Goal: Information Seeking & Learning: Learn about a topic

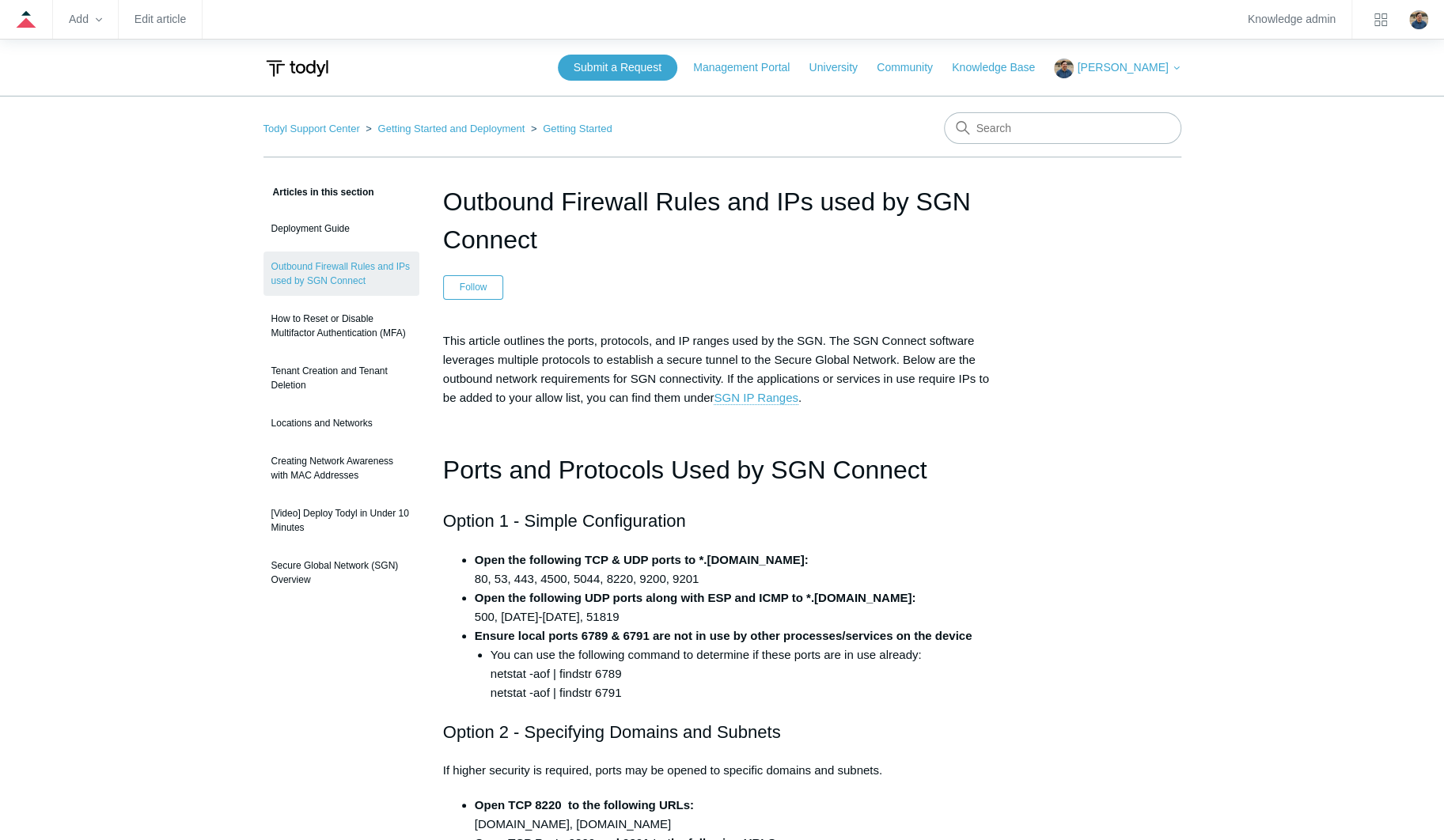
click at [320, 121] on ol "Todyl Support Center Getting Started and Deployment Getting Started" at bounding box center [437, 128] width 349 height 18
click at [333, 134] on link "Todyl Support Center" at bounding box center [311, 128] width 97 height 12
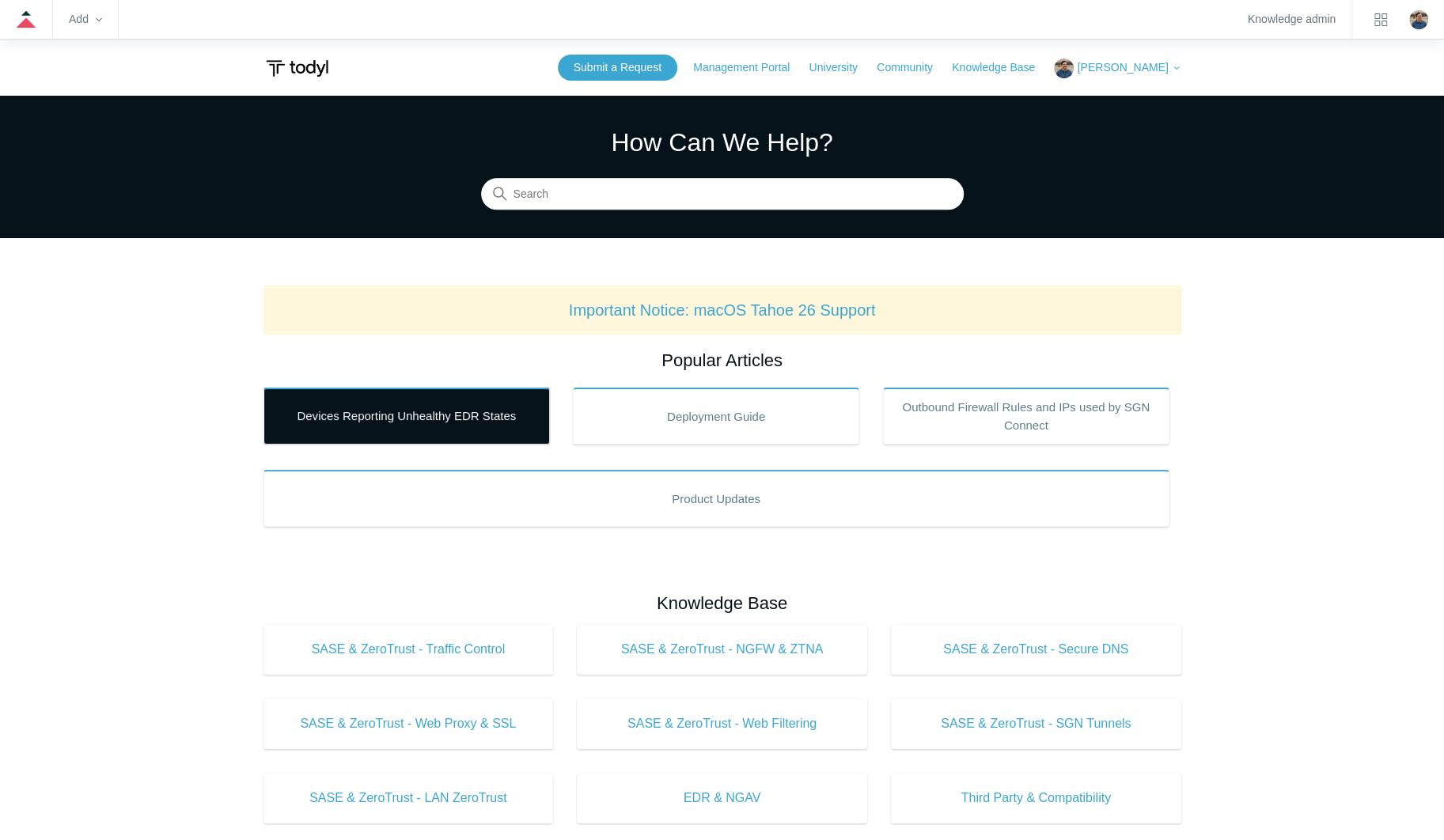
click at [399, 403] on link "Devices Reporting Unhealthy EDR States" at bounding box center [406, 416] width 286 height 57
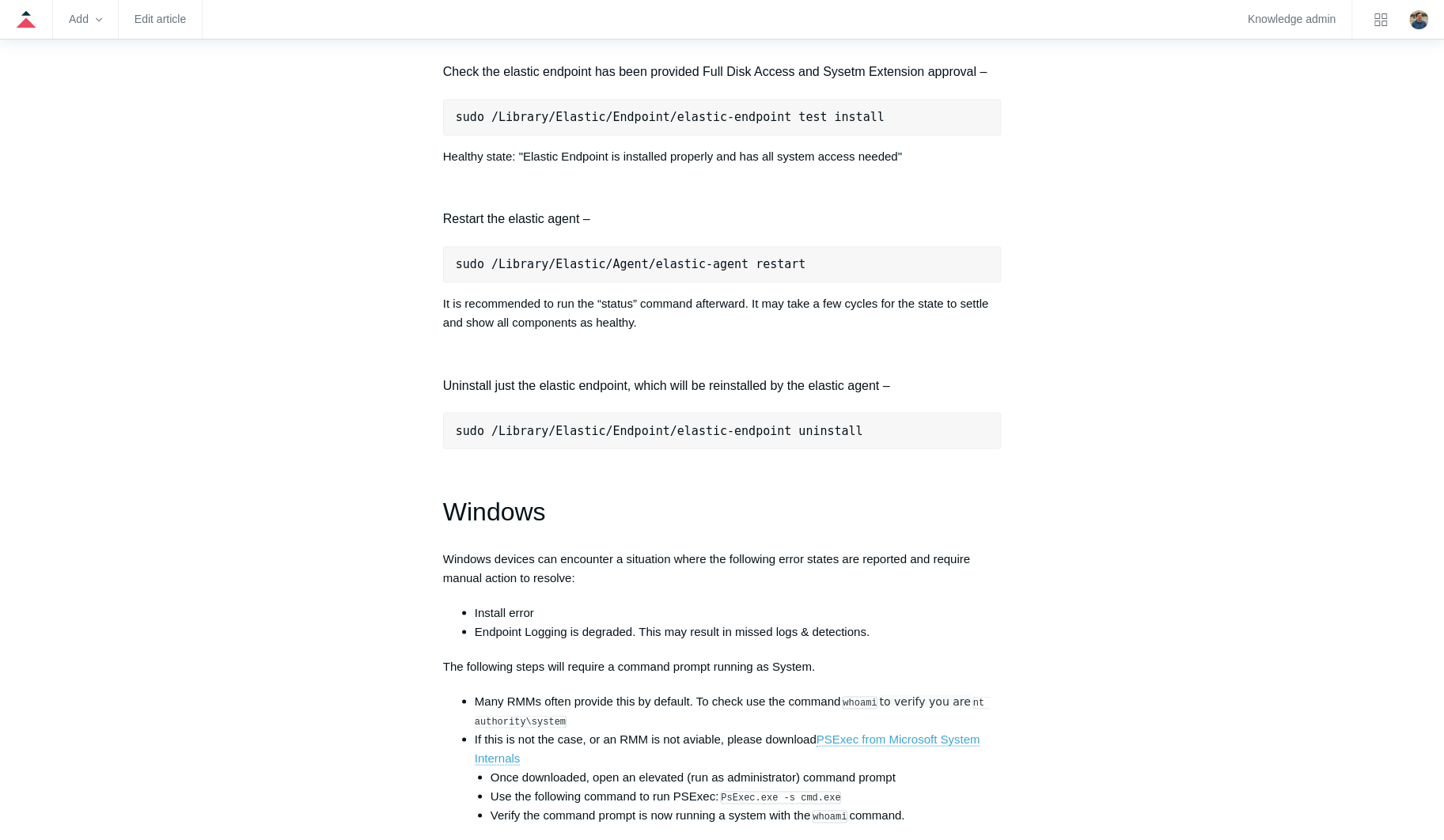
scroll to position [1899, 0]
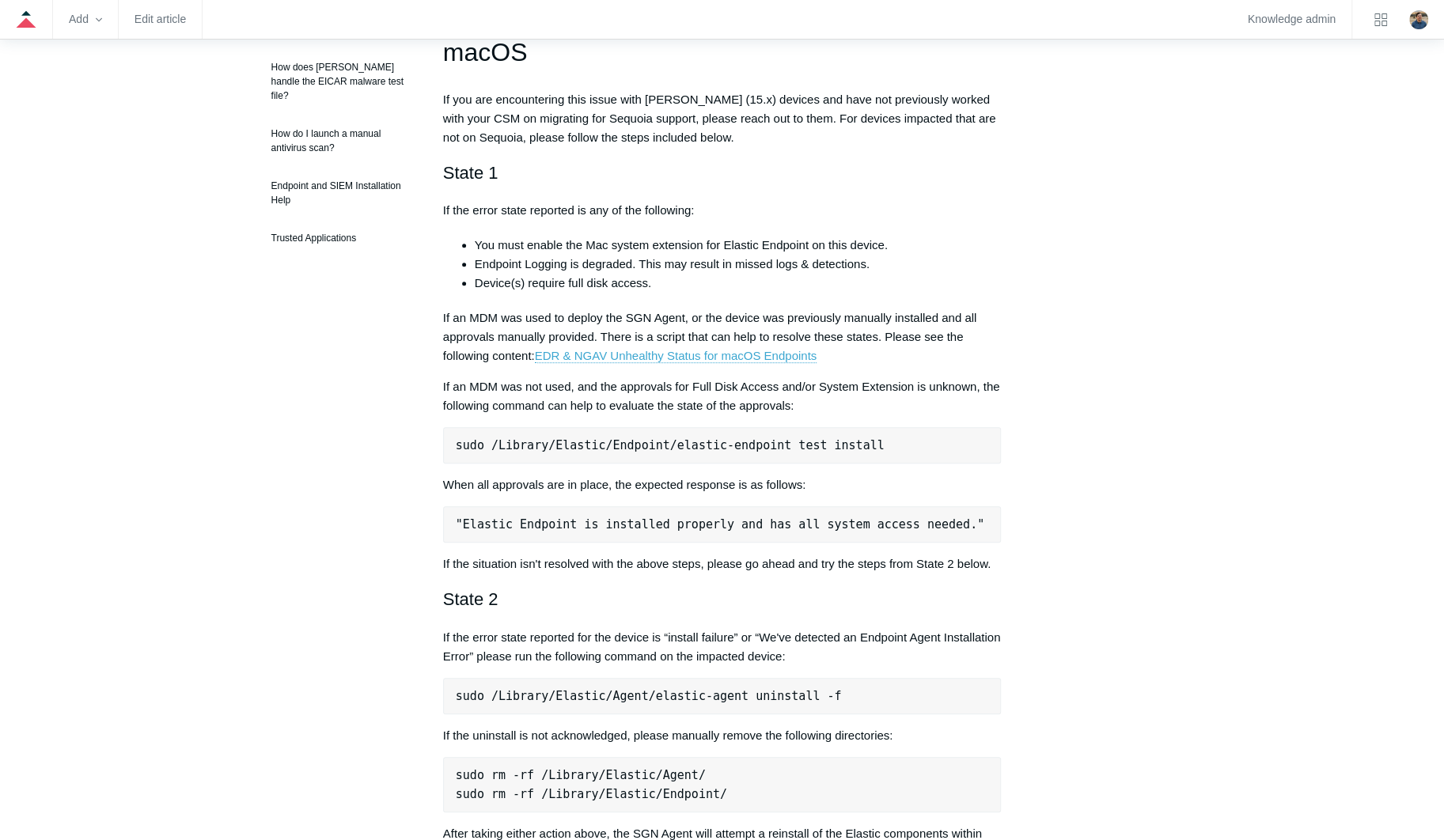
scroll to position [0, 0]
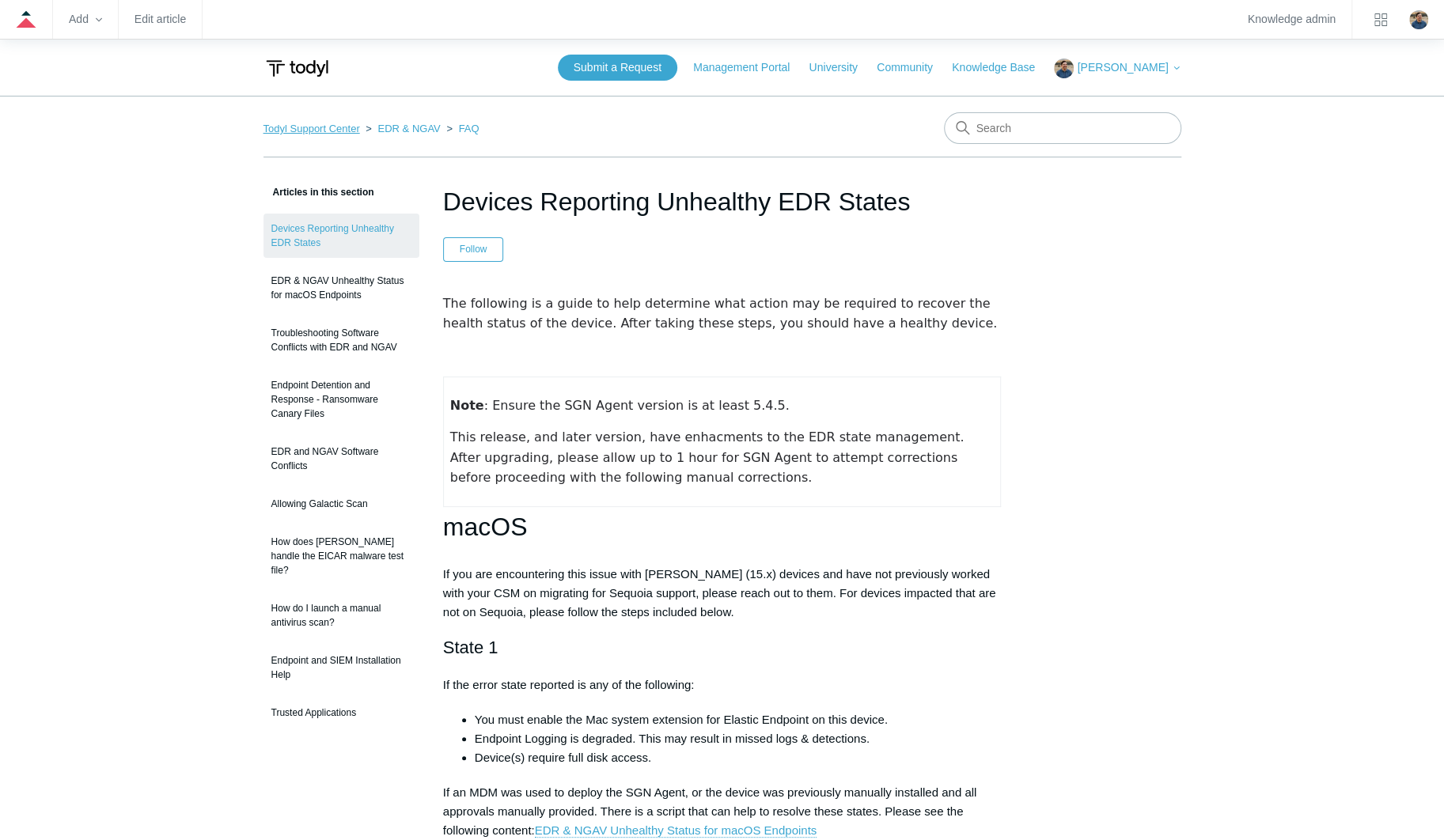
click at [329, 128] on link "Todyl Support Center" at bounding box center [311, 128] width 97 height 12
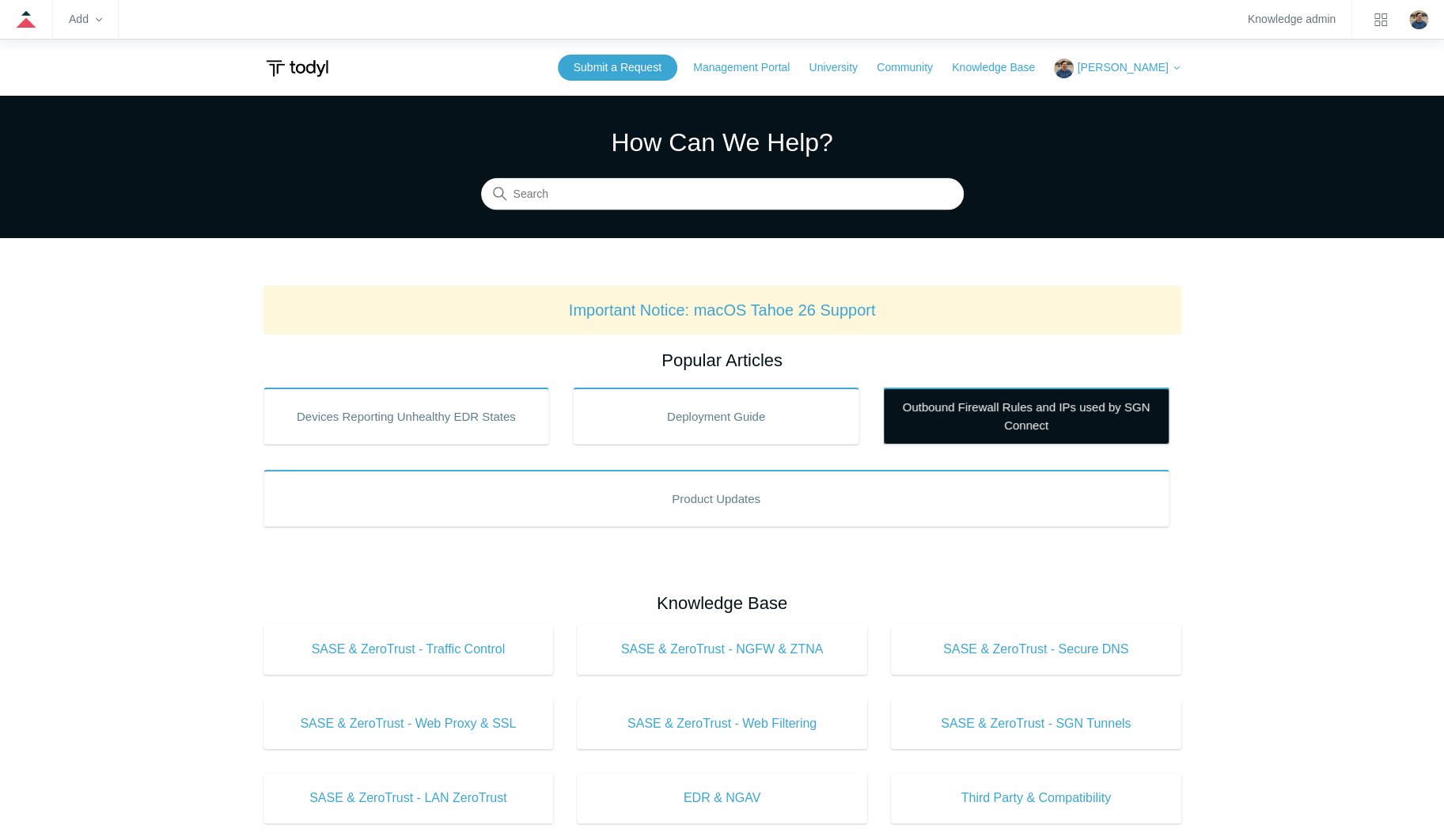
click at [957, 433] on link "Outbound Firewall Rules and IPs used by SGN Connect" at bounding box center [1026, 416] width 286 height 57
